Goal: Task Accomplishment & Management: Manage account settings

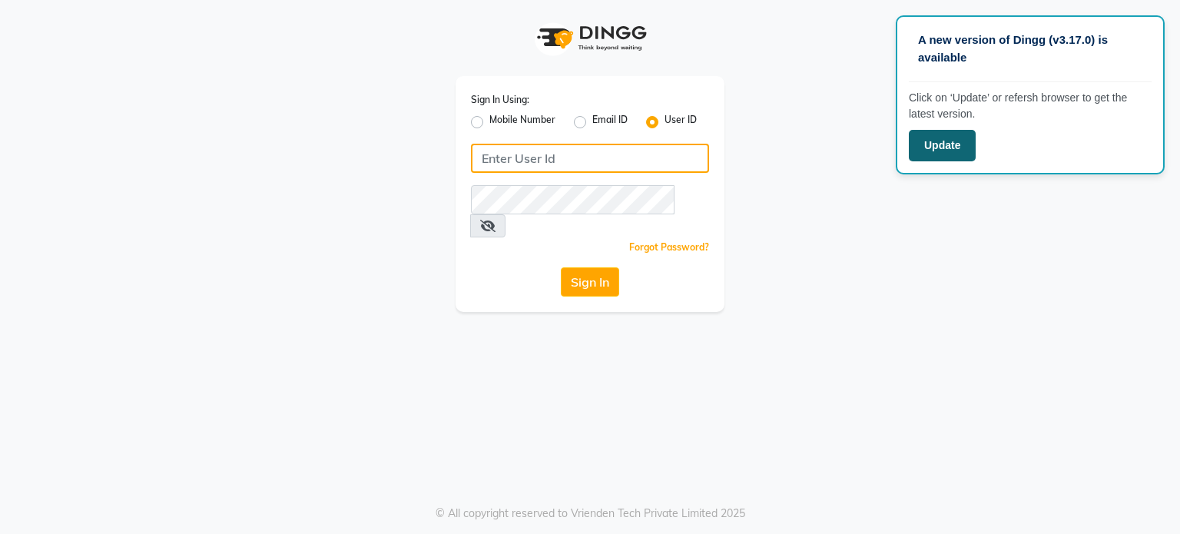
type input "yantrapwd"
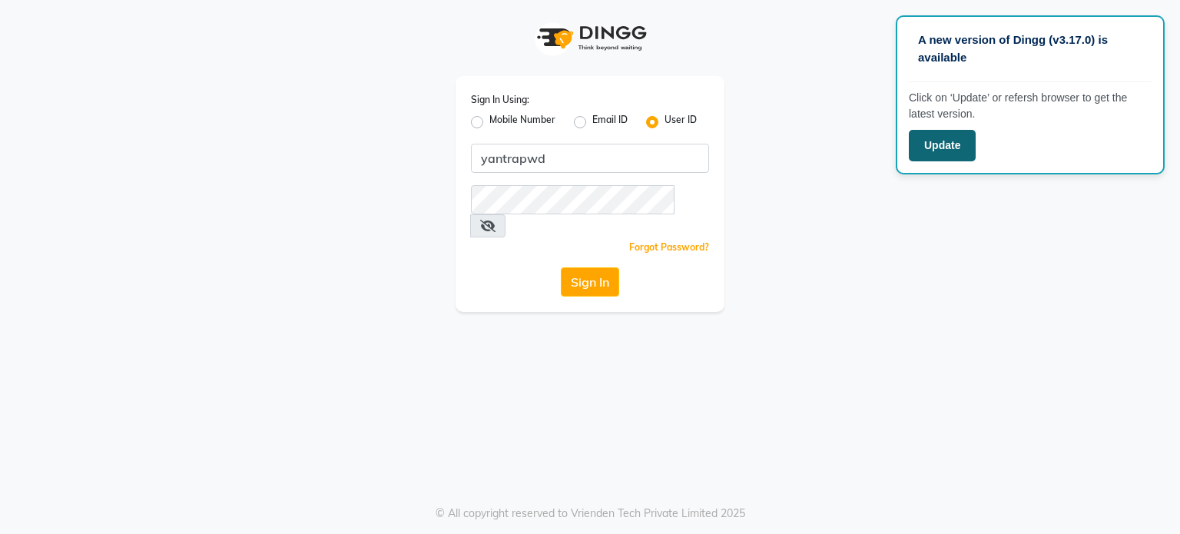
click at [951, 138] on button "Update" at bounding box center [941, 145] width 67 height 31
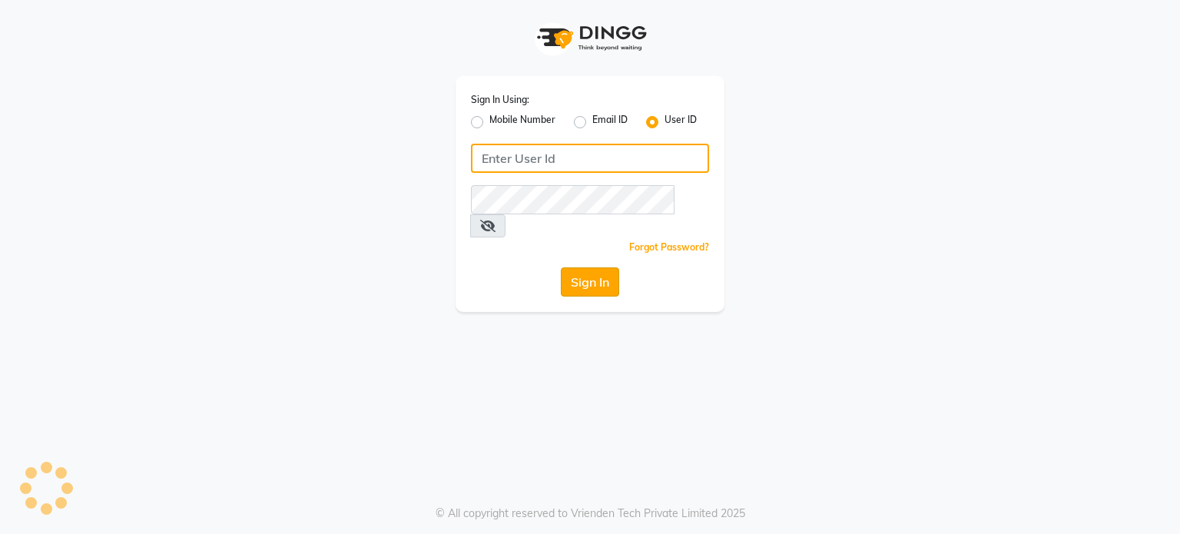
type input "yantrapwd"
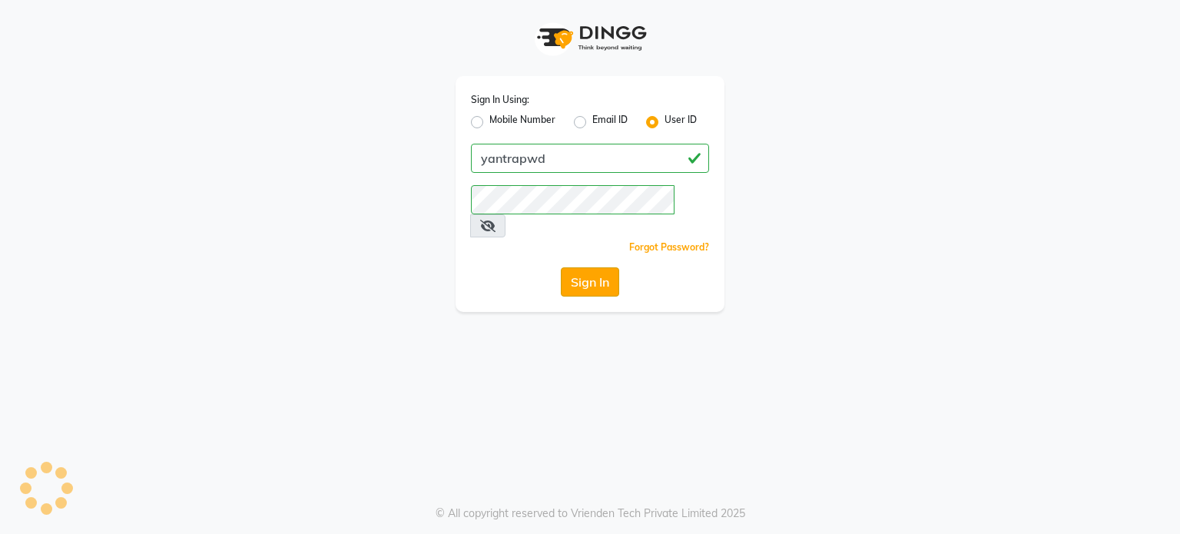
click at [605, 267] on button "Sign In" at bounding box center [590, 281] width 58 height 29
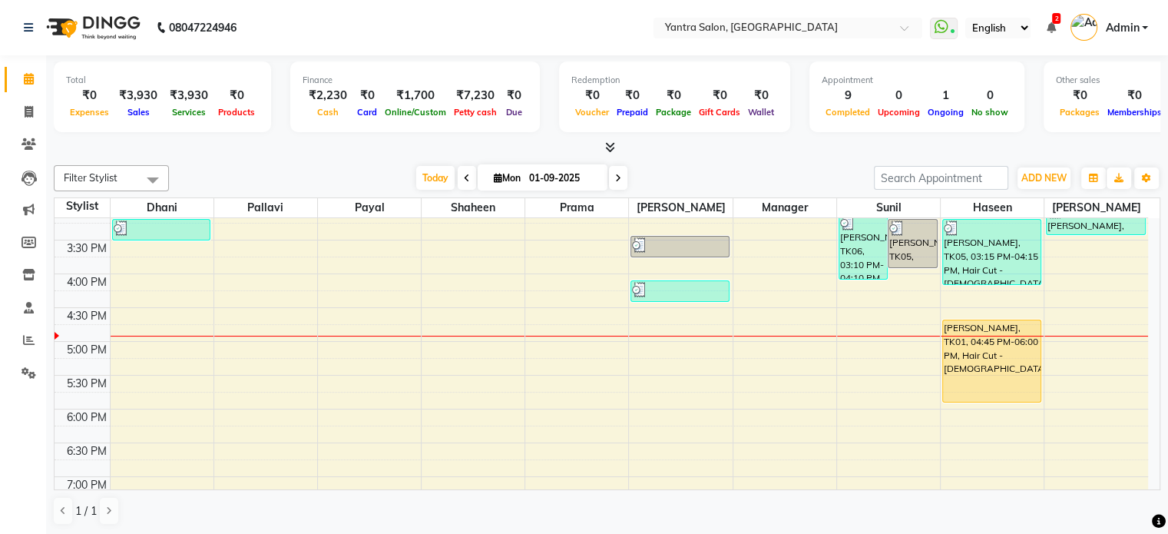
scroll to position [491, 0]
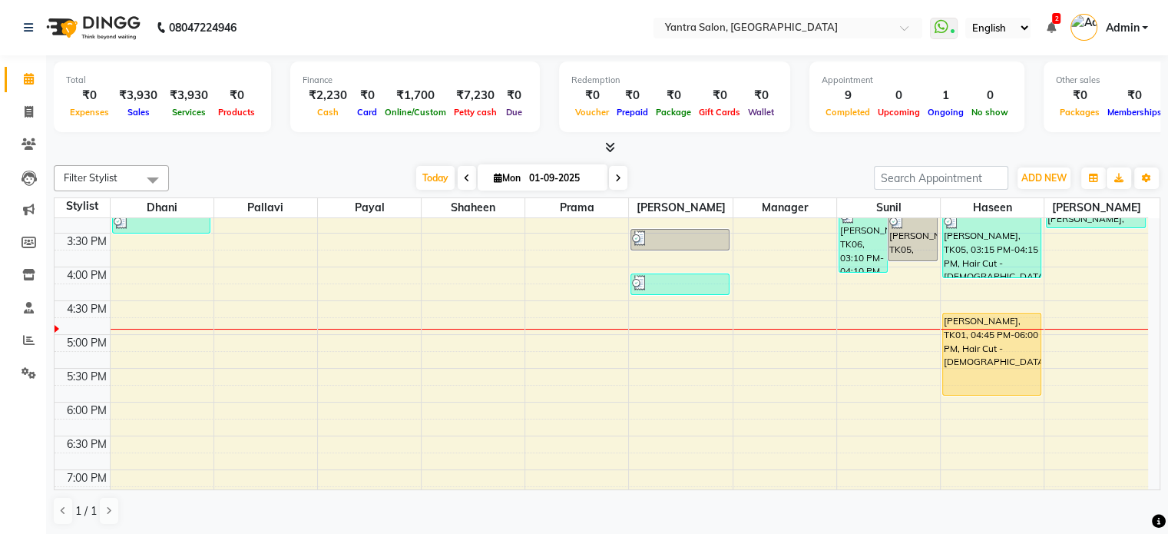
click at [1056, 31] on ul "WhatsApp Status ✕ Status: Connected Most Recent Message: [DATE] 04:12 PM Recent…" at bounding box center [1043, 27] width 226 height 25
click at [1050, 24] on icon at bounding box center [1050, 27] width 9 height 11
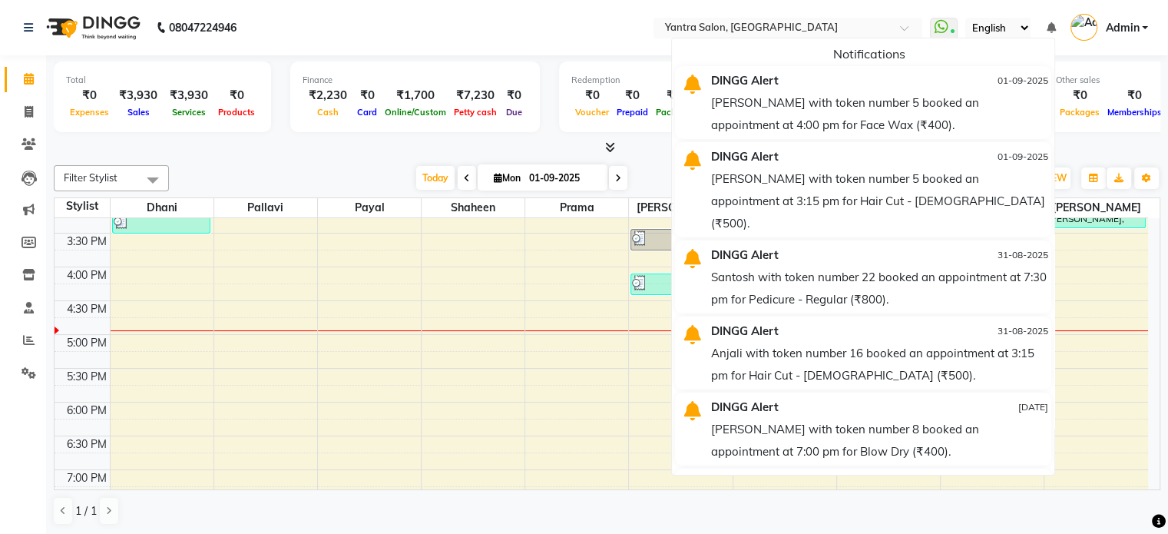
click at [1050, 24] on icon at bounding box center [1050, 27] width 9 height 11
